Goal: Transaction & Acquisition: Download file/media

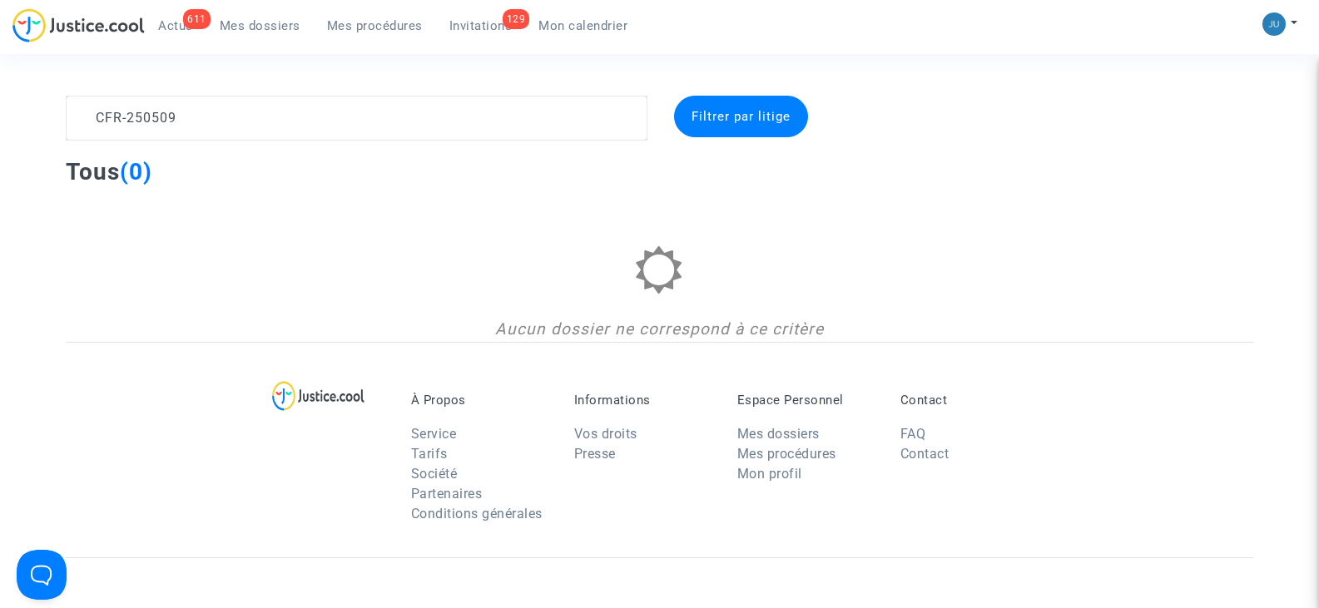
drag, startPoint x: 196, startPoint y: 122, endPoint x: 70, endPoint y: 122, distance: 126.5
click at [70, 122] on textarea at bounding box center [356, 118] width 581 height 45
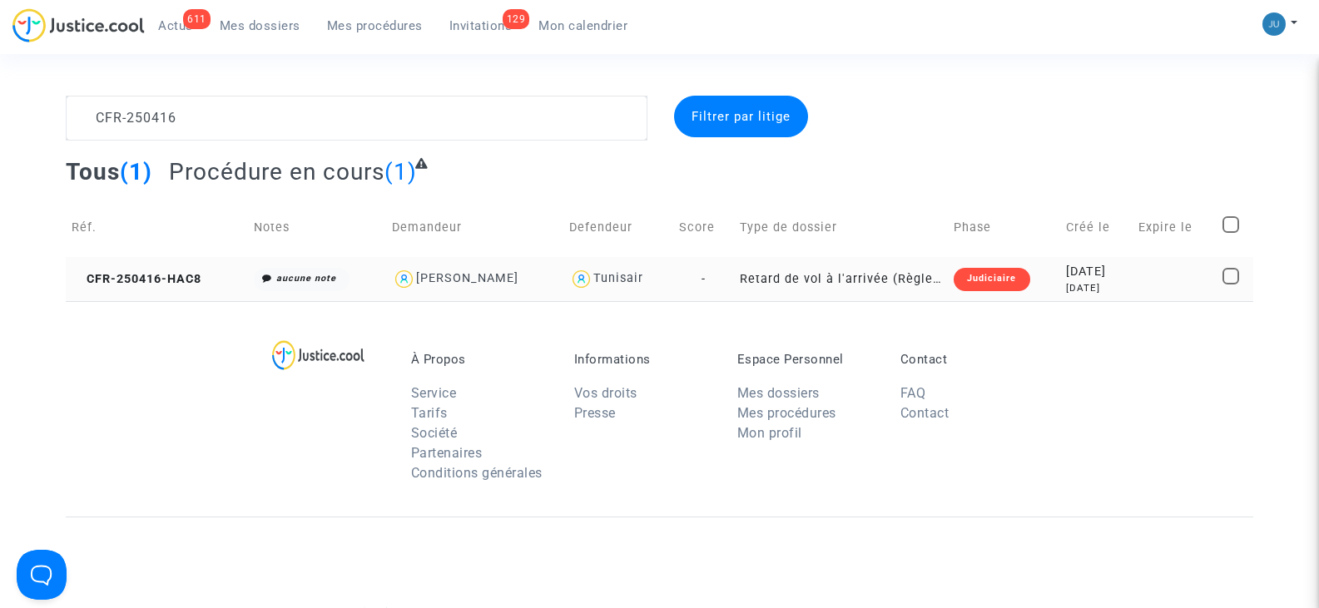
type textarea "CFR-250416"
click at [1231, 275] on span at bounding box center [1231, 276] width 17 height 17
click at [1231, 285] on input "checkbox" at bounding box center [1230, 285] width 1 height 1
checkbox input "true"
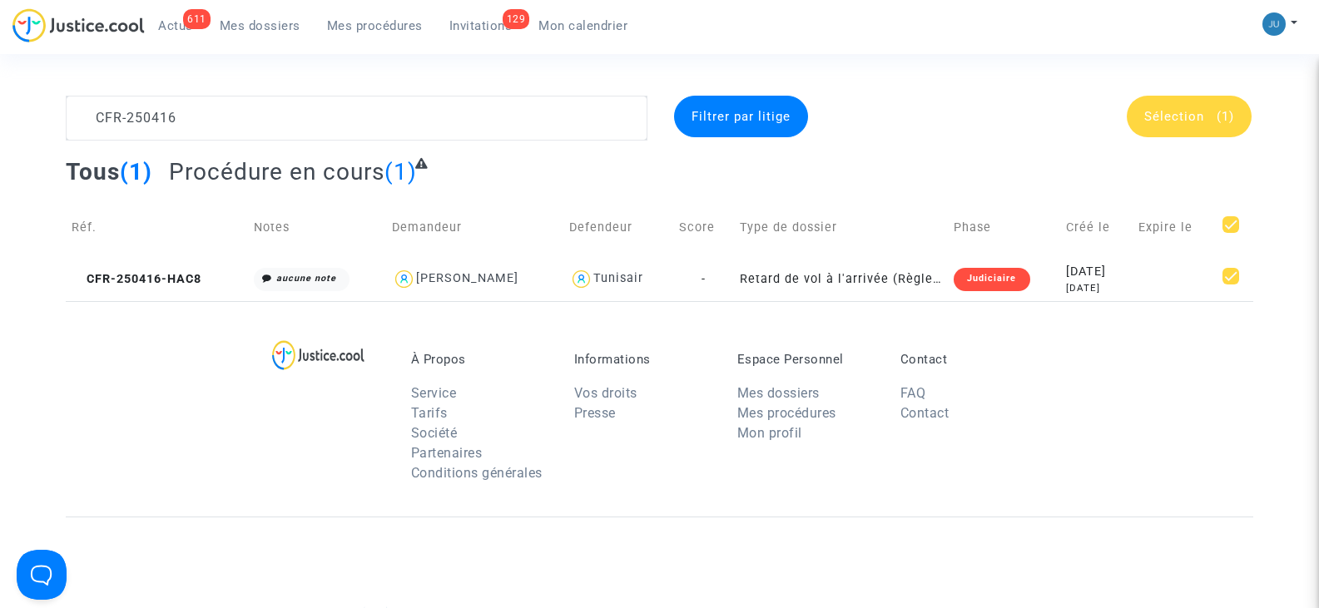
click at [1173, 121] on span "Sélection" at bounding box center [1174, 116] width 60 height 15
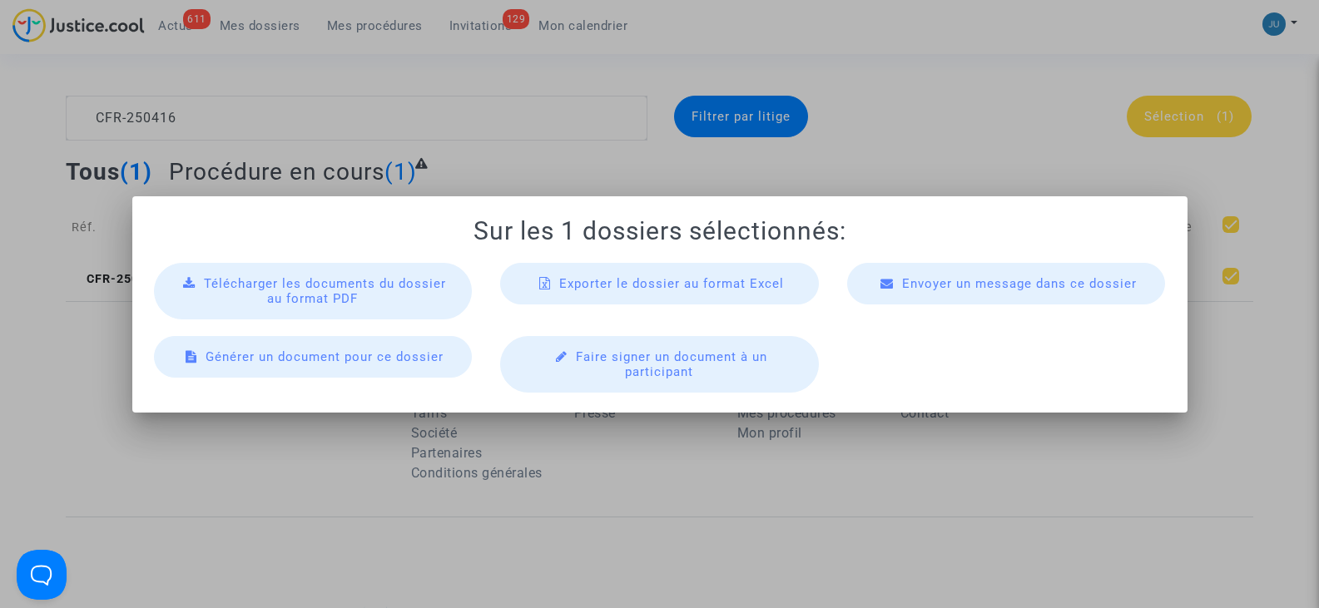
click at [383, 295] on div "Télécharger les documents du dossier au format PDF" at bounding box center [313, 291] width 319 height 57
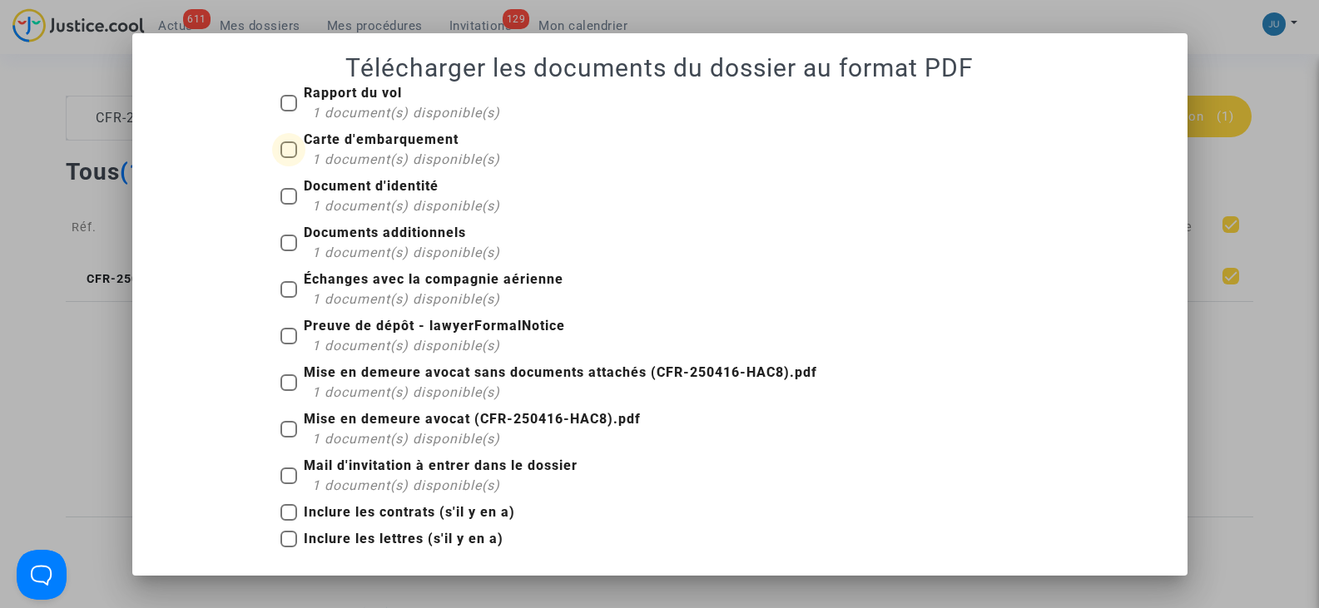
click at [292, 148] on span at bounding box center [288, 149] width 17 height 17
click at [289, 158] on input "Carte d'embarquement 1 document(s) disponible(s)" at bounding box center [288, 158] width 1 height 1
checkbox input "true"
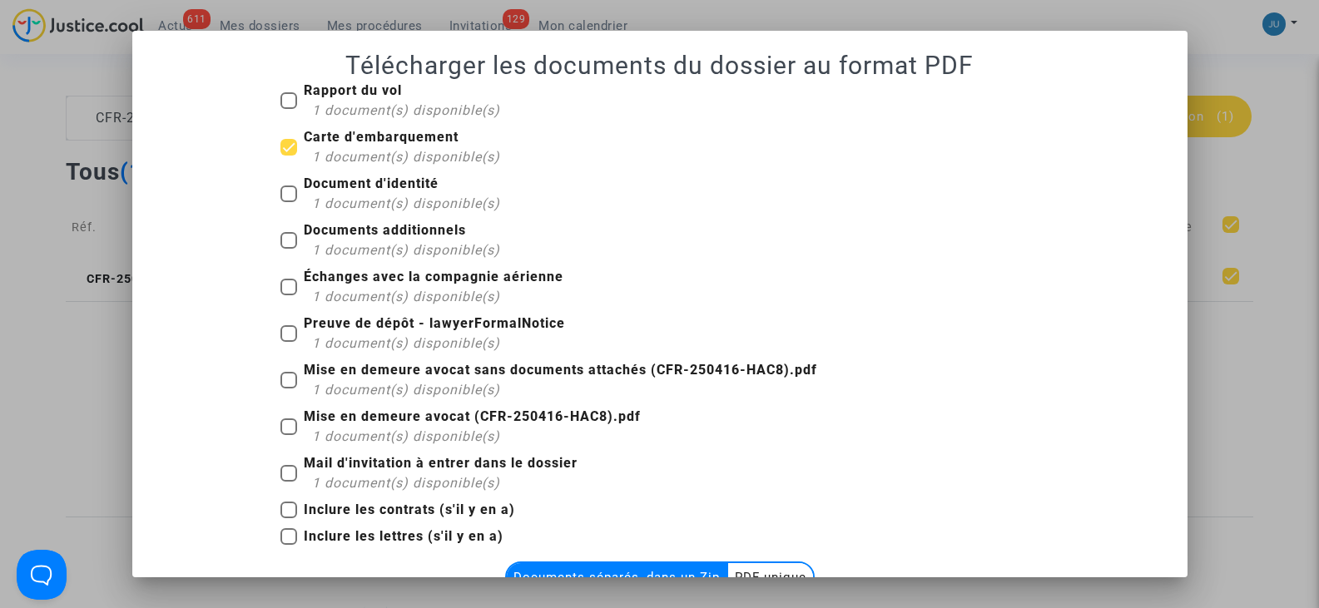
click at [290, 192] on span at bounding box center [288, 194] width 17 height 17
click at [289, 202] on input "Document d'identité 1 document(s) disponible(s)" at bounding box center [288, 202] width 1 height 1
checkbox input "true"
click at [283, 236] on span at bounding box center [288, 240] width 17 height 17
click at [288, 249] on input "Documents additionnels 1 document(s) disponible(s)" at bounding box center [288, 249] width 1 height 1
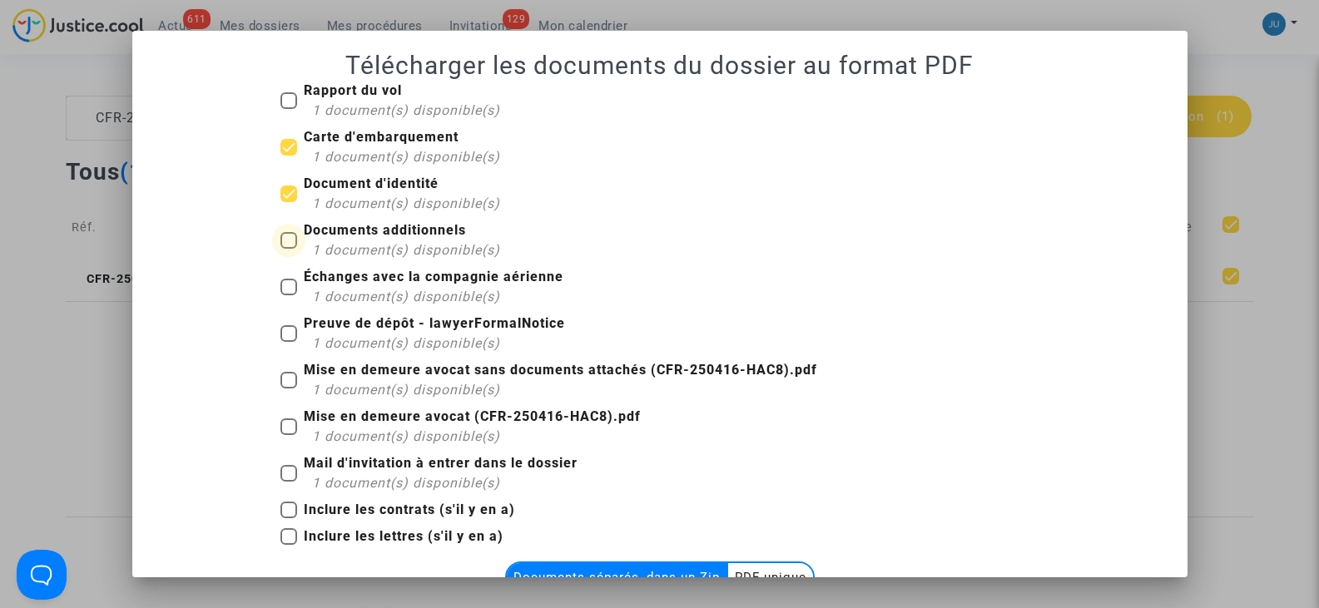
checkbox input "true"
click at [288, 100] on span at bounding box center [288, 100] width 17 height 17
click at [288, 109] on input "Rapport du vol 1 document(s) disponible(s)" at bounding box center [288, 109] width 1 height 1
checkbox input "true"
click at [272, 282] on div "Échanges avec la compagnie aérienne 1 document(s) disponible(s)" at bounding box center [659, 290] width 783 height 47
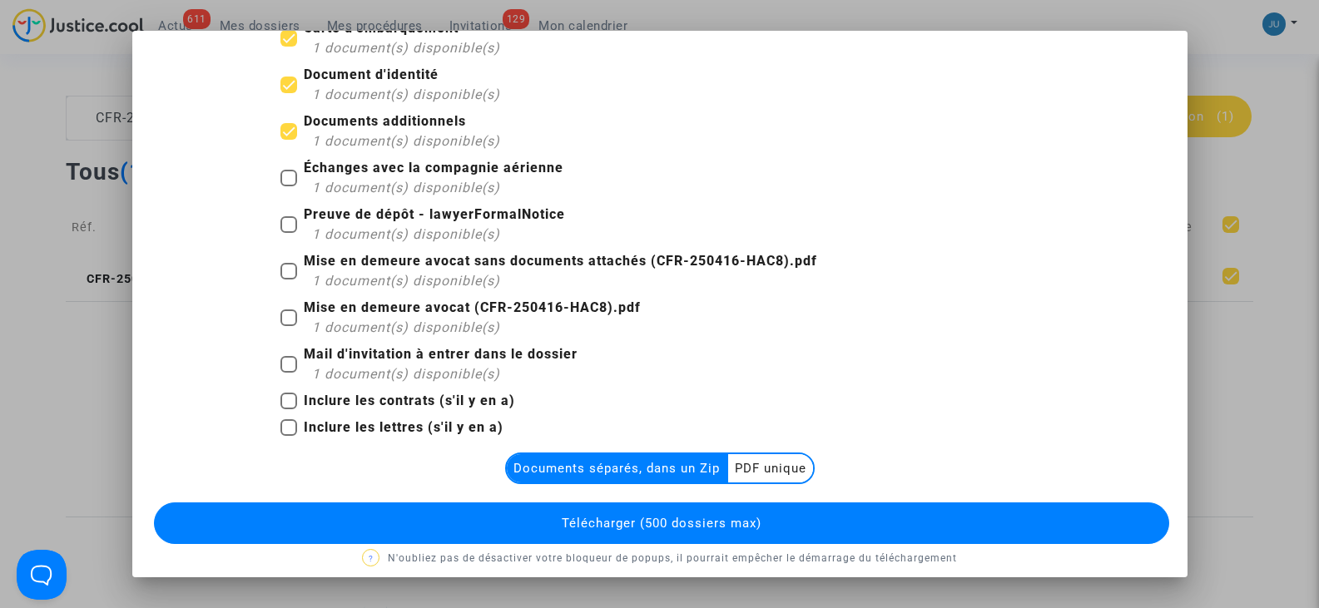
scroll to position [122, 0]
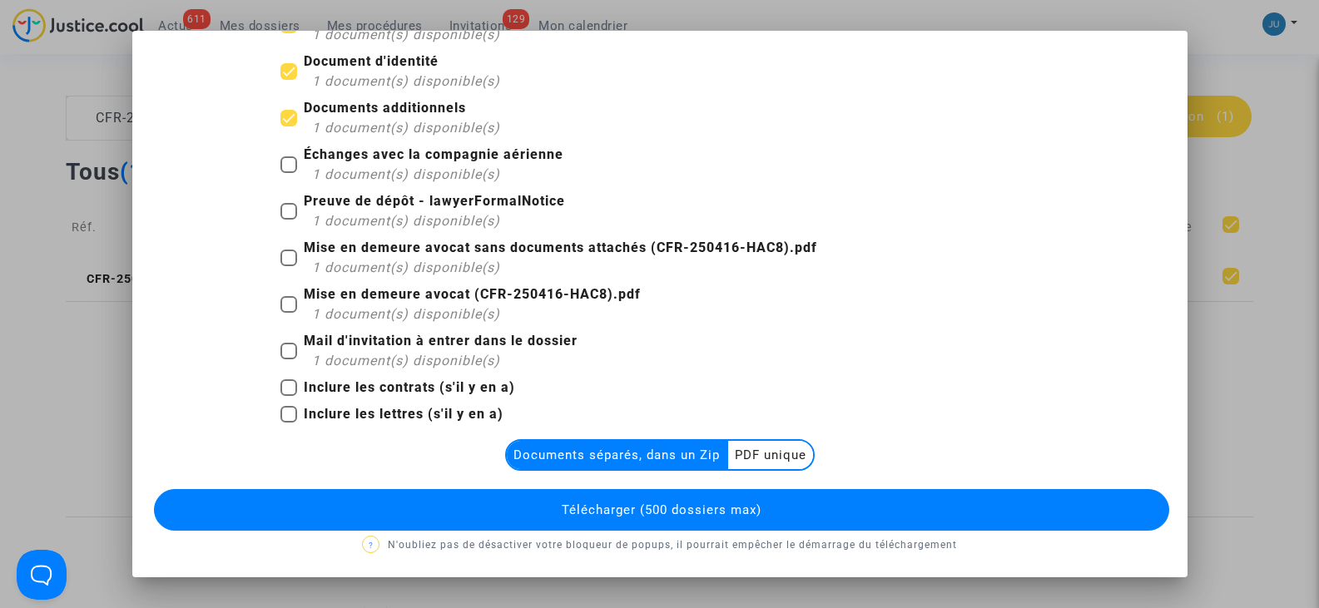
click at [615, 501] on button "Télécharger (500 dossiers max)" at bounding box center [661, 510] width 1015 height 42
